Goal: Download file/media

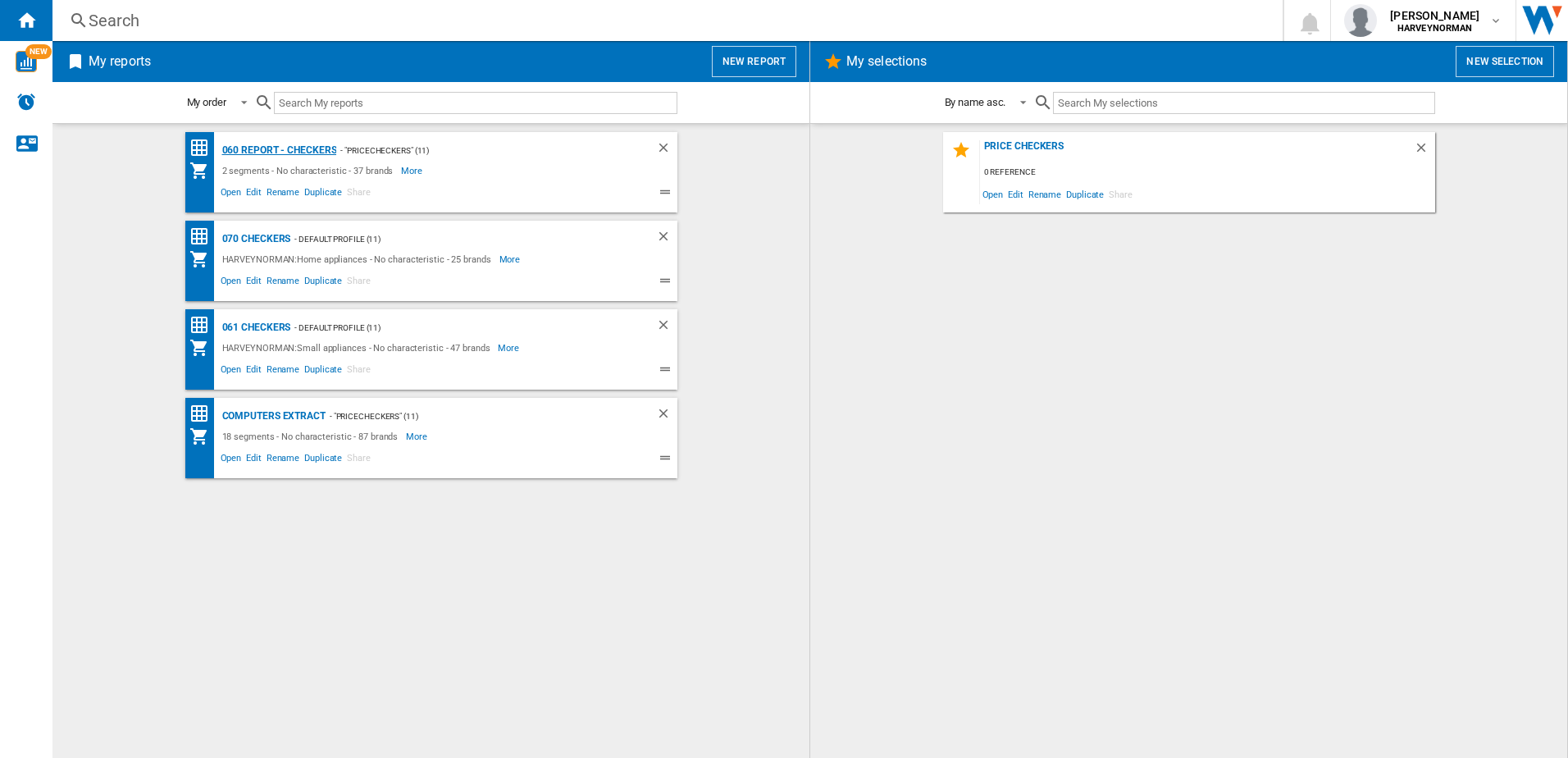
click at [270, 147] on div "060 report - Checkers" at bounding box center [277, 151] width 119 height 21
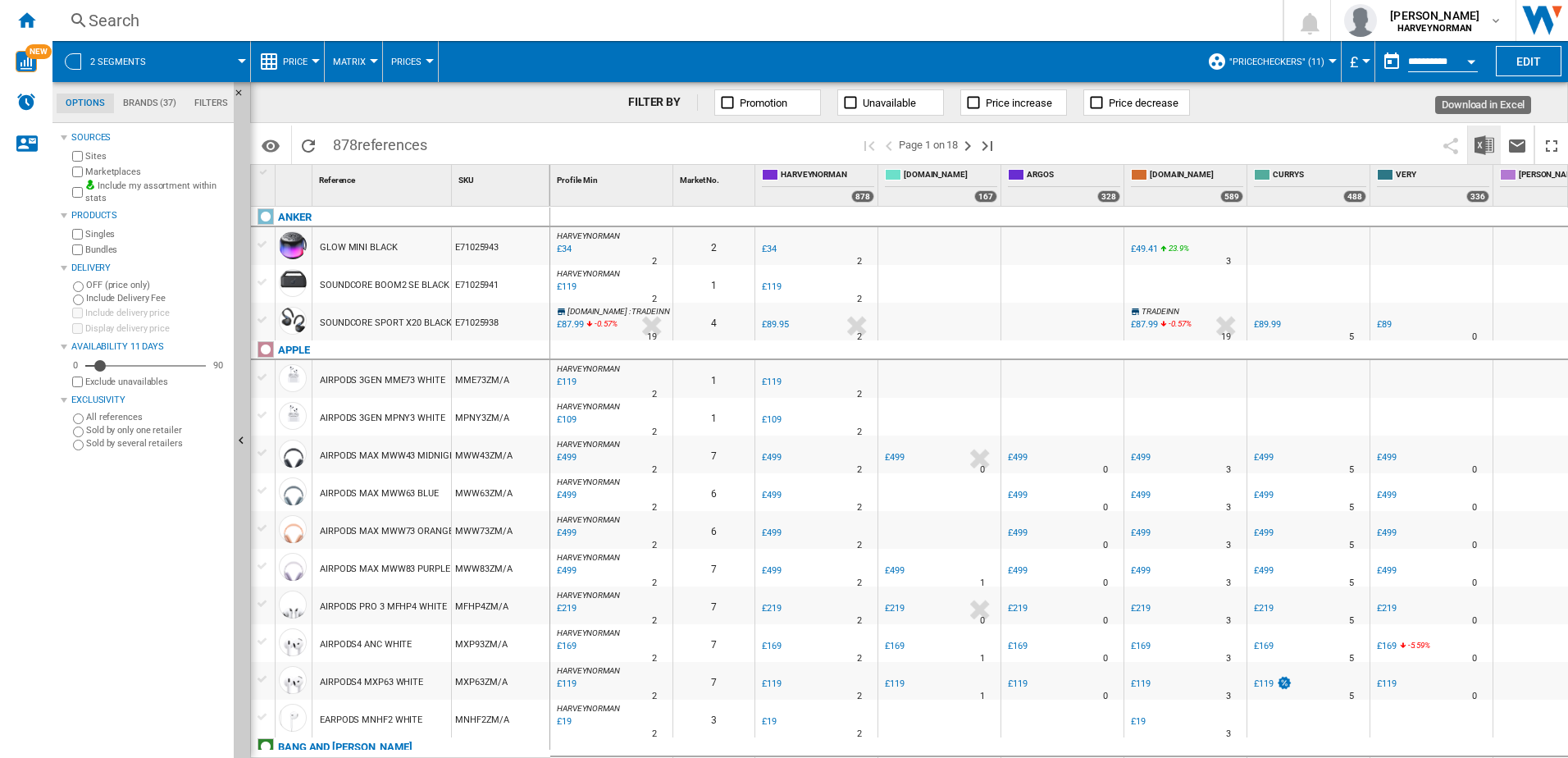
click at [1482, 145] on img "Download in Excel" at bounding box center [1484, 145] width 20 height 20
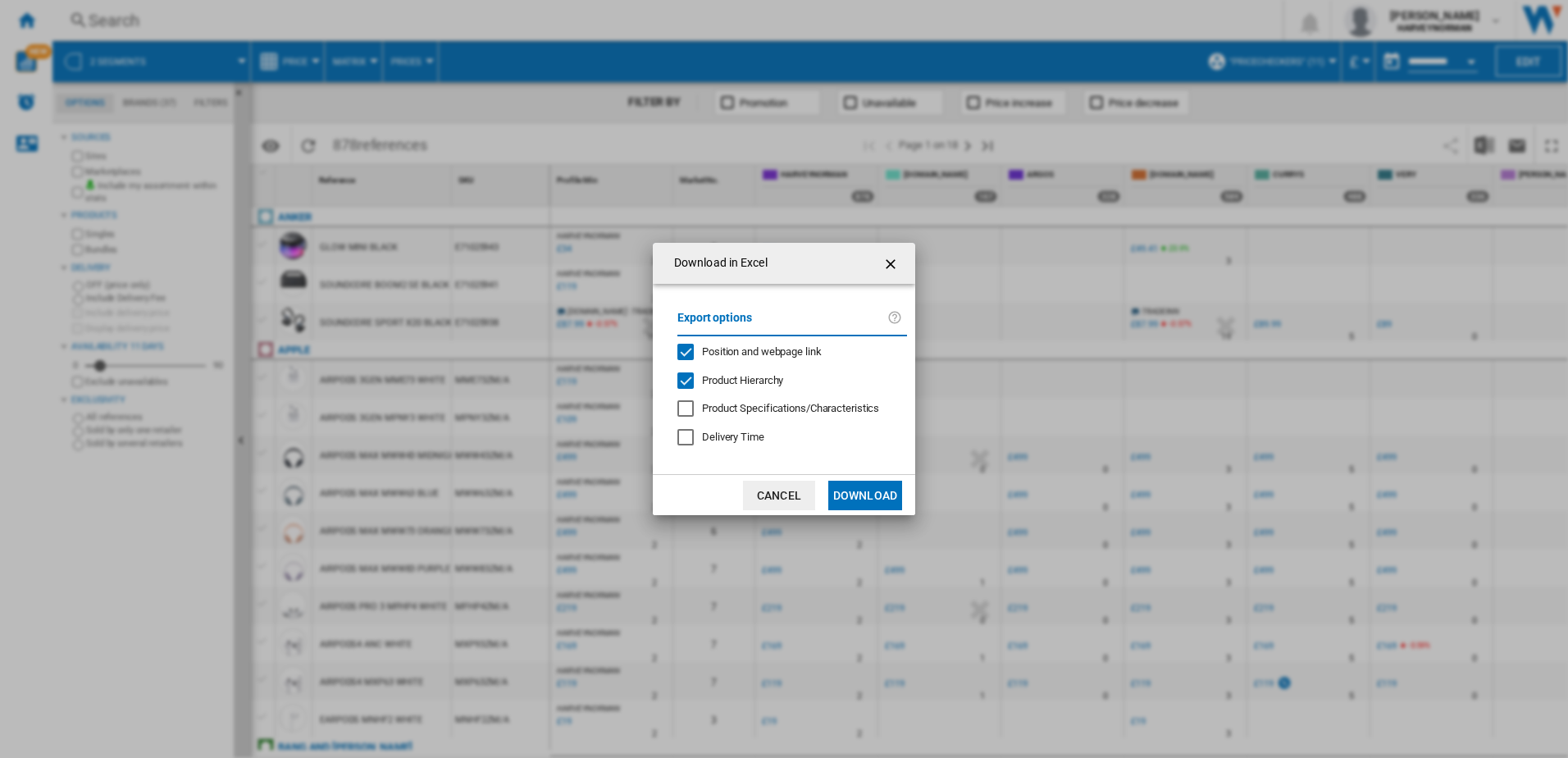
click at [886, 497] on button "Download" at bounding box center [864, 495] width 74 height 29
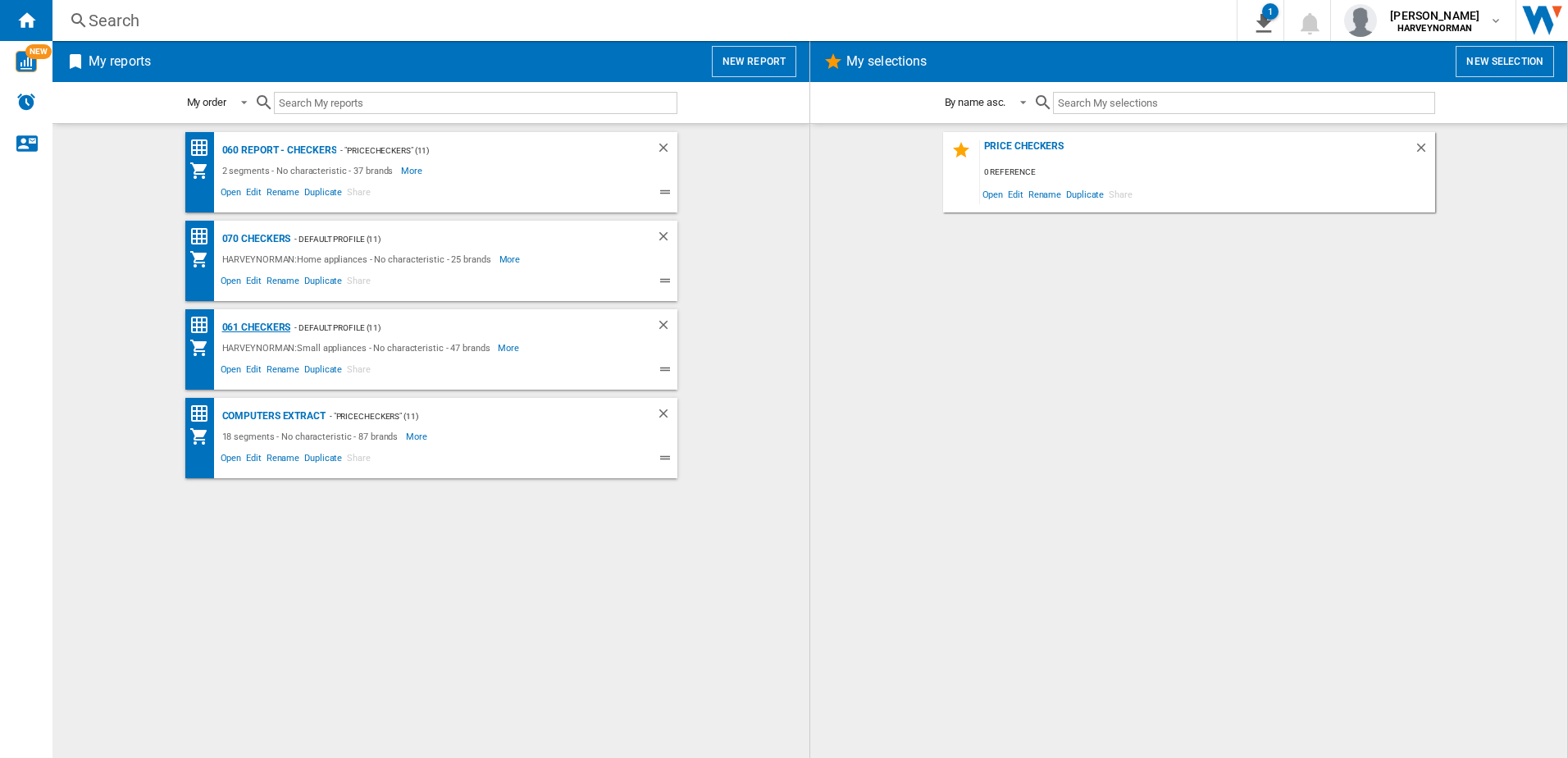
click at [244, 329] on div "061 Checkers" at bounding box center [255, 328] width 73 height 21
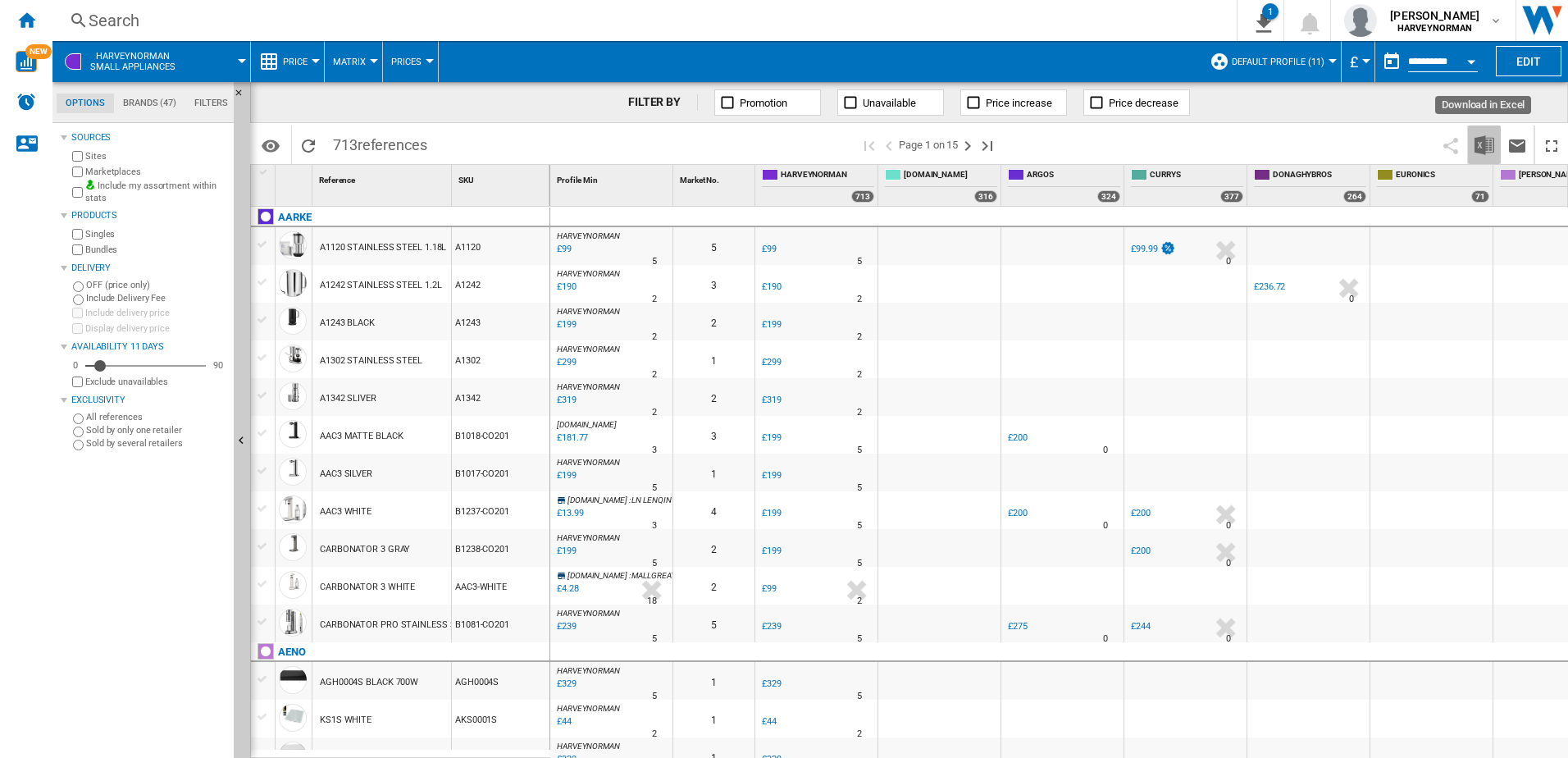
click at [1481, 147] on img "Download in Excel" at bounding box center [1484, 145] width 20 height 20
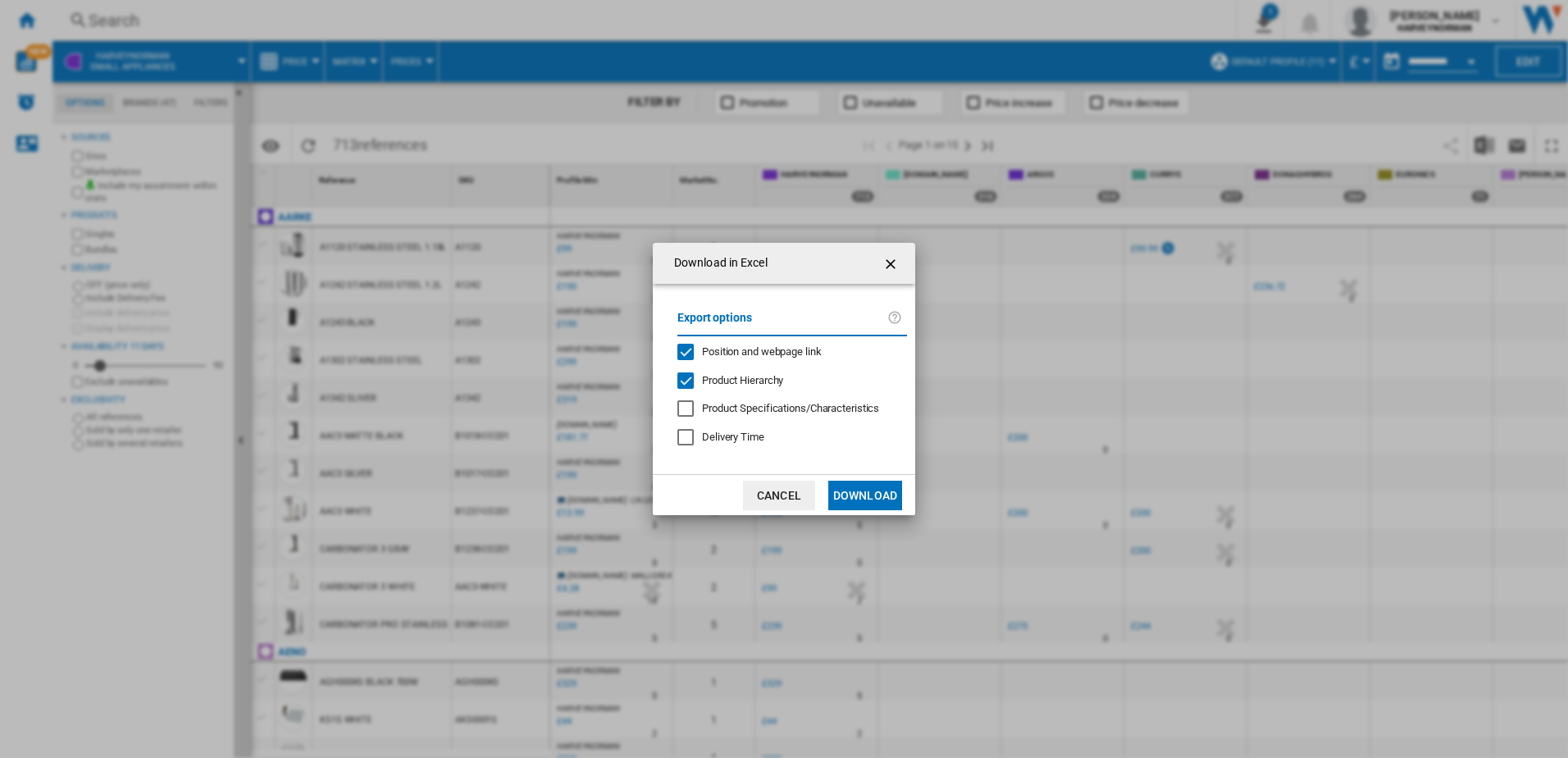
click at [882, 498] on button "Download" at bounding box center [864, 495] width 74 height 29
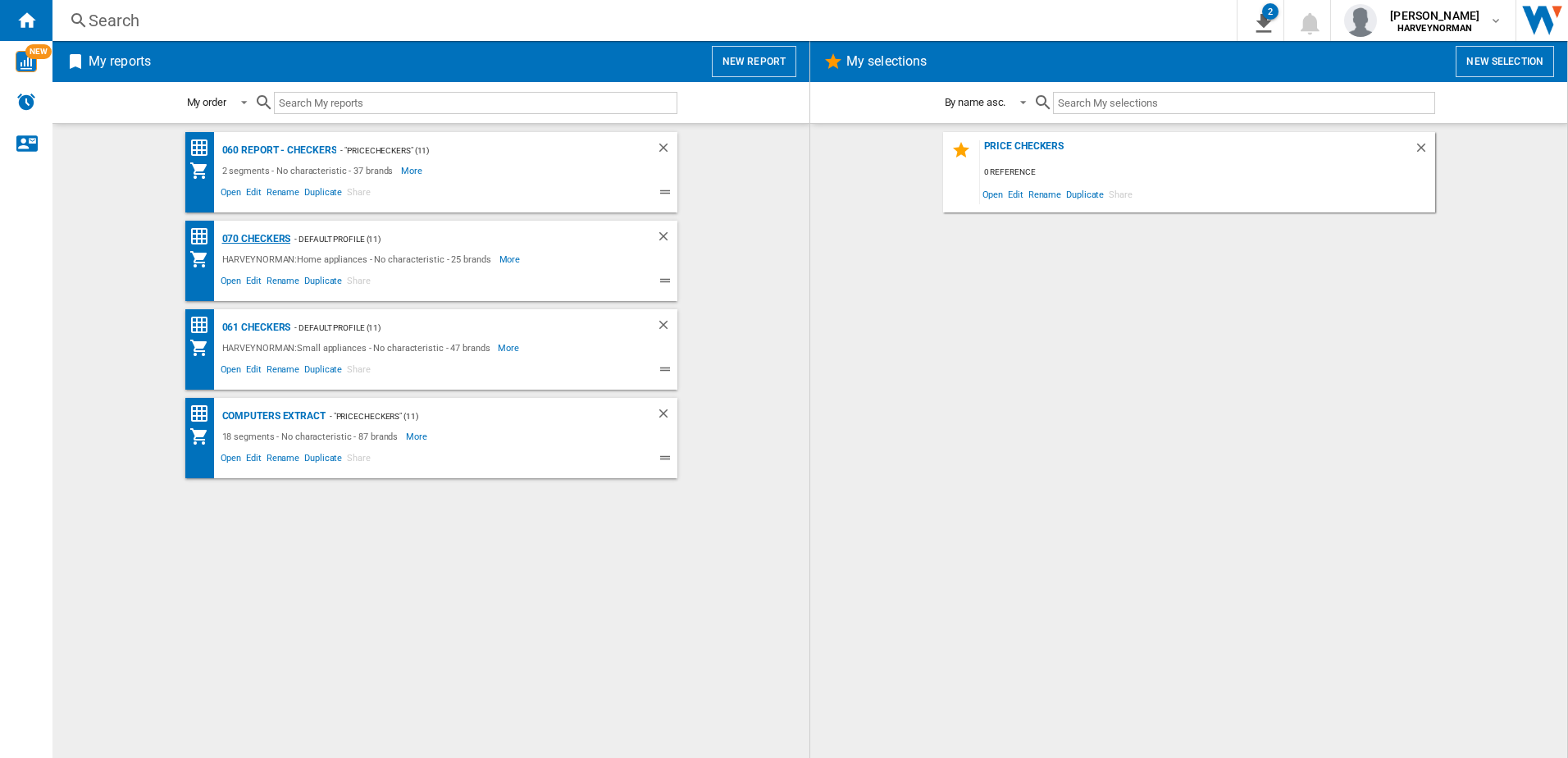
click at [253, 240] on div "070 Checkers" at bounding box center [255, 239] width 73 height 21
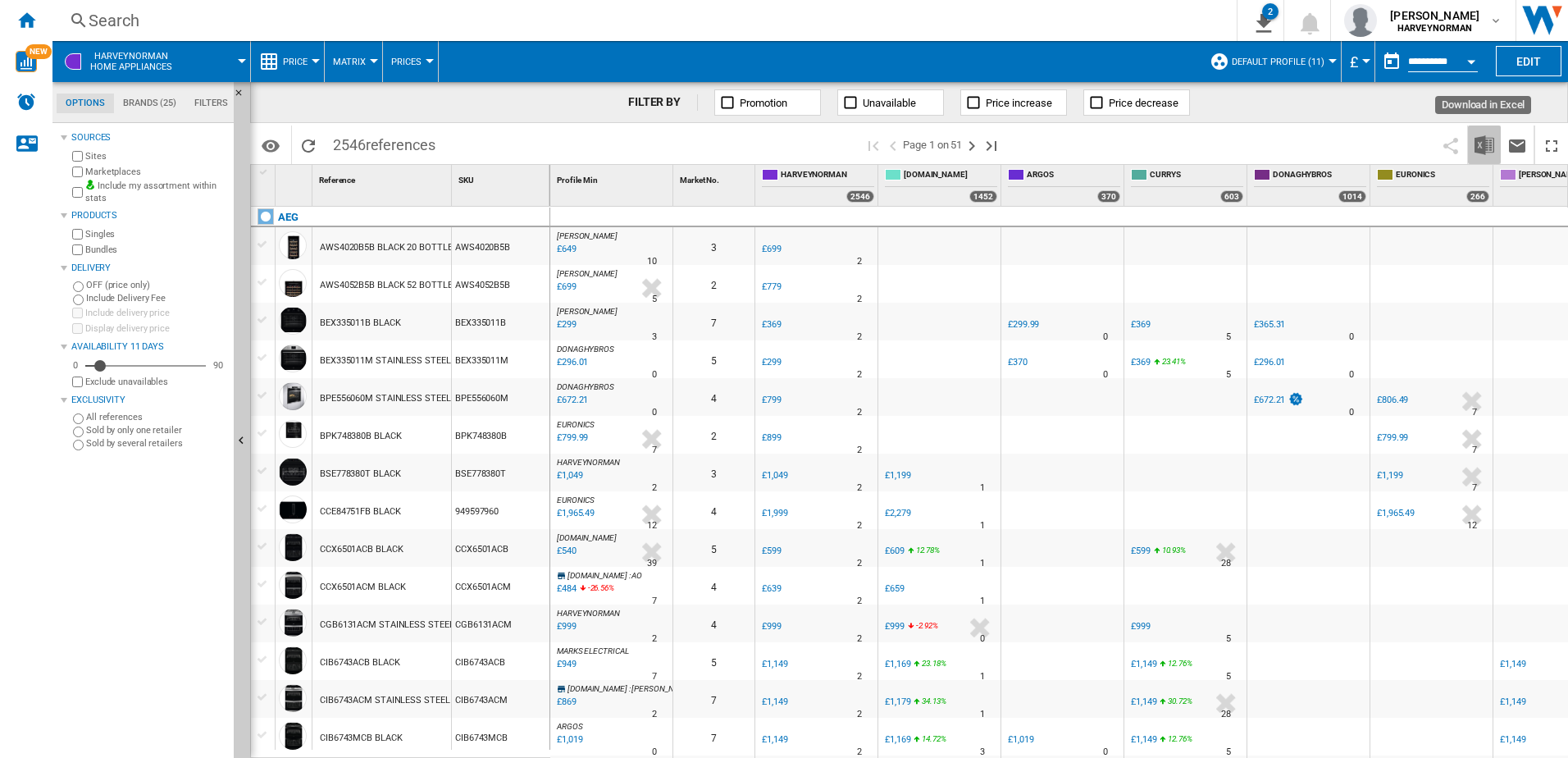
click at [1484, 148] on img "Download in Excel" at bounding box center [1484, 145] width 20 height 20
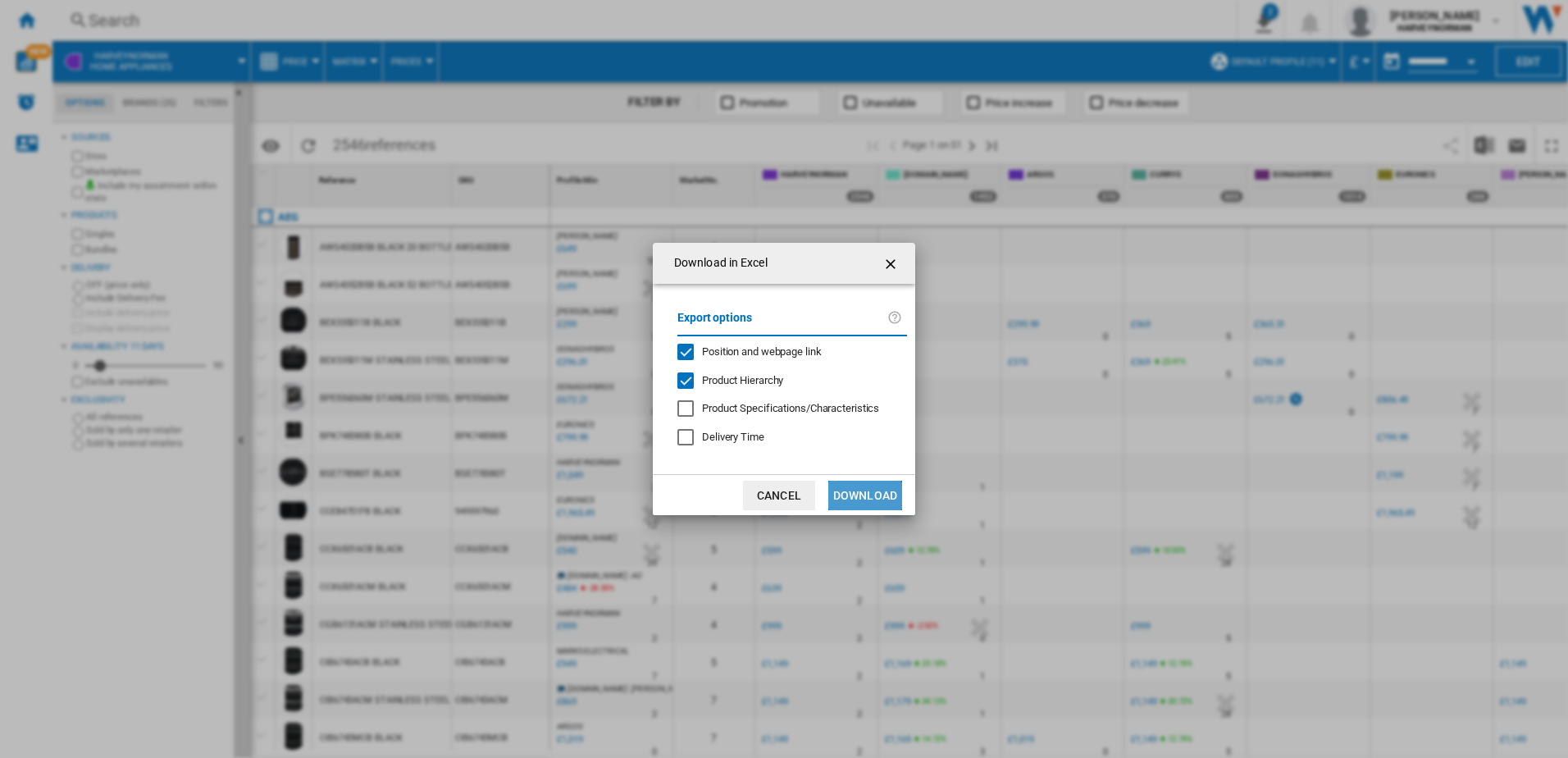
click at [860, 501] on button "Download" at bounding box center [864, 495] width 74 height 29
